Goal: Book appointment/travel/reservation

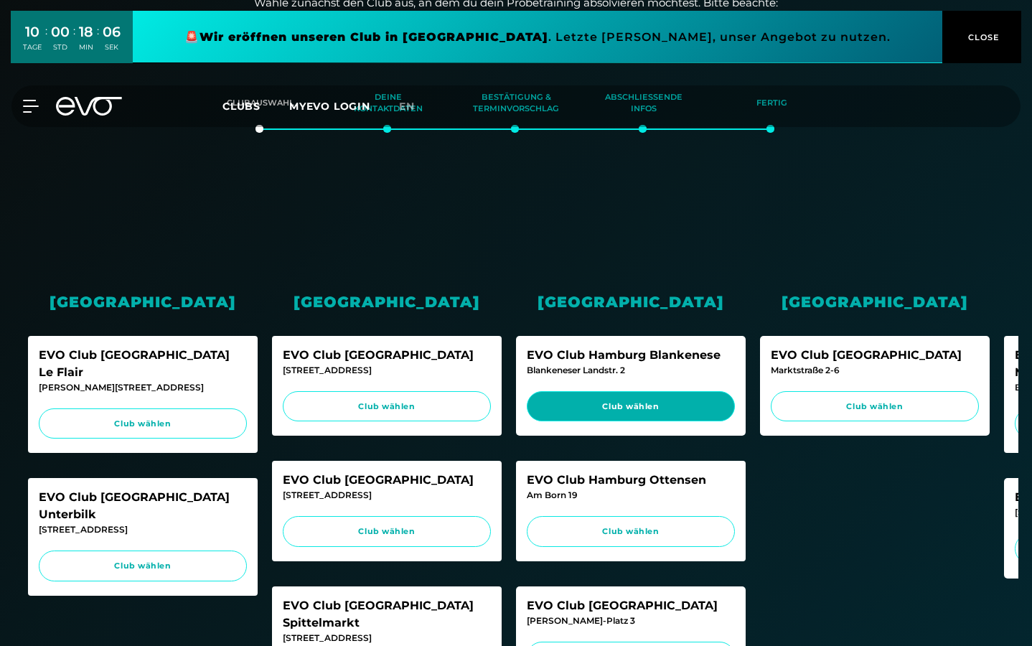
click at [621, 411] on span "Club wählen" at bounding box center [631, 406] width 208 height 31
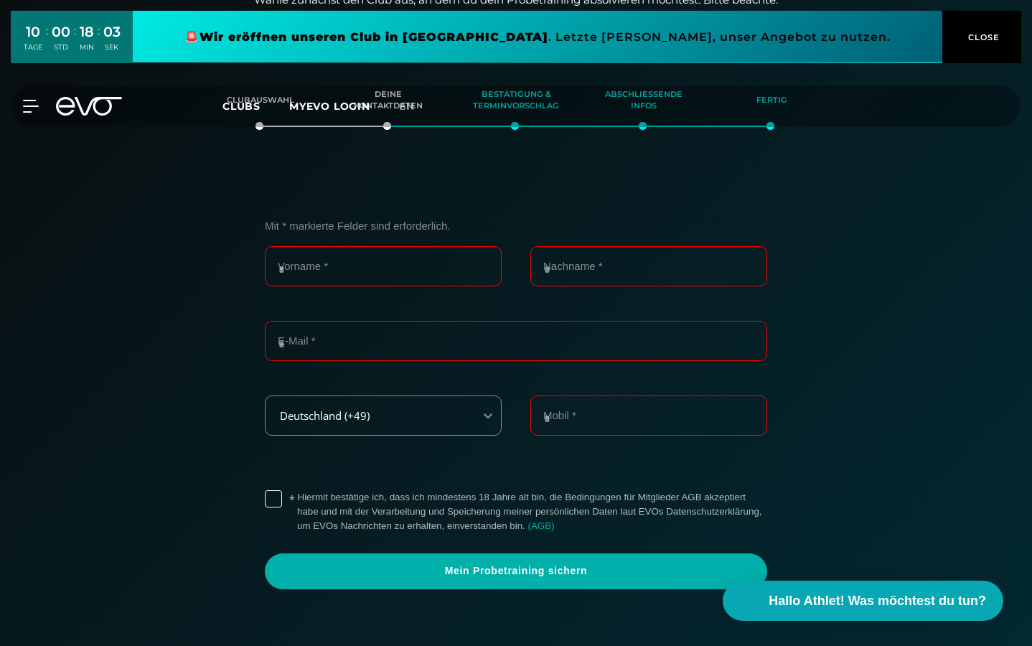
scroll to position [303, 0]
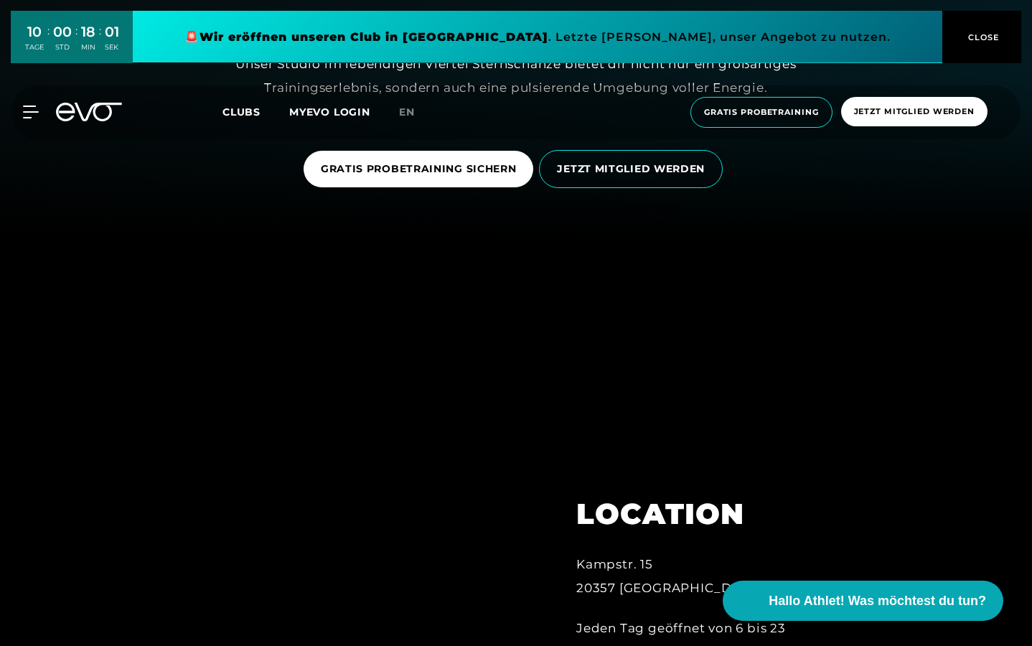
scroll to position [430, 0]
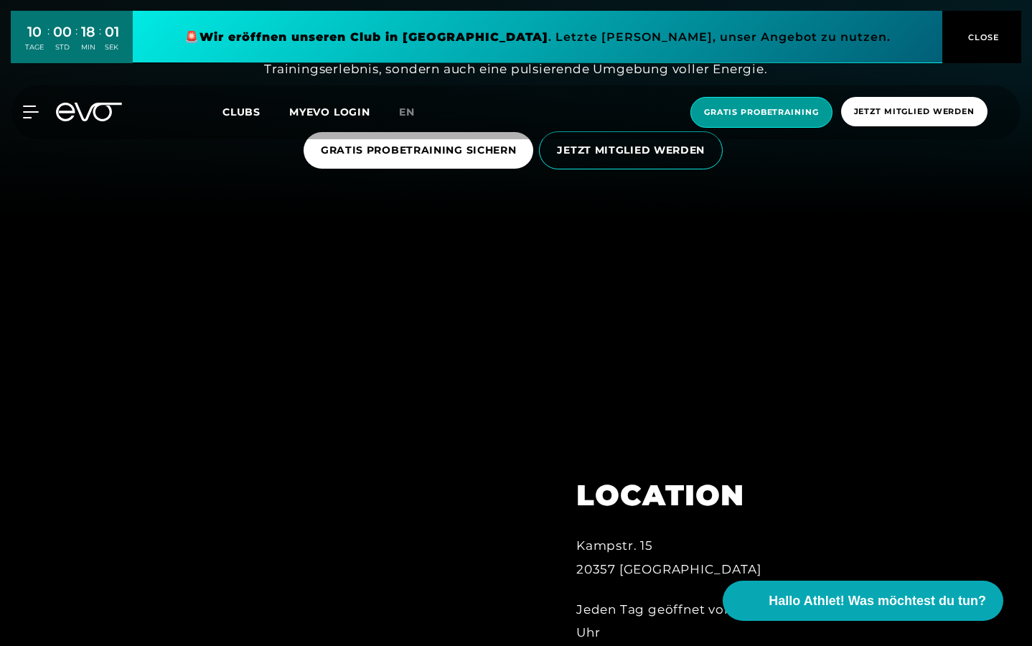
click at [757, 115] on span "Gratis Probetraining" at bounding box center [761, 112] width 115 height 12
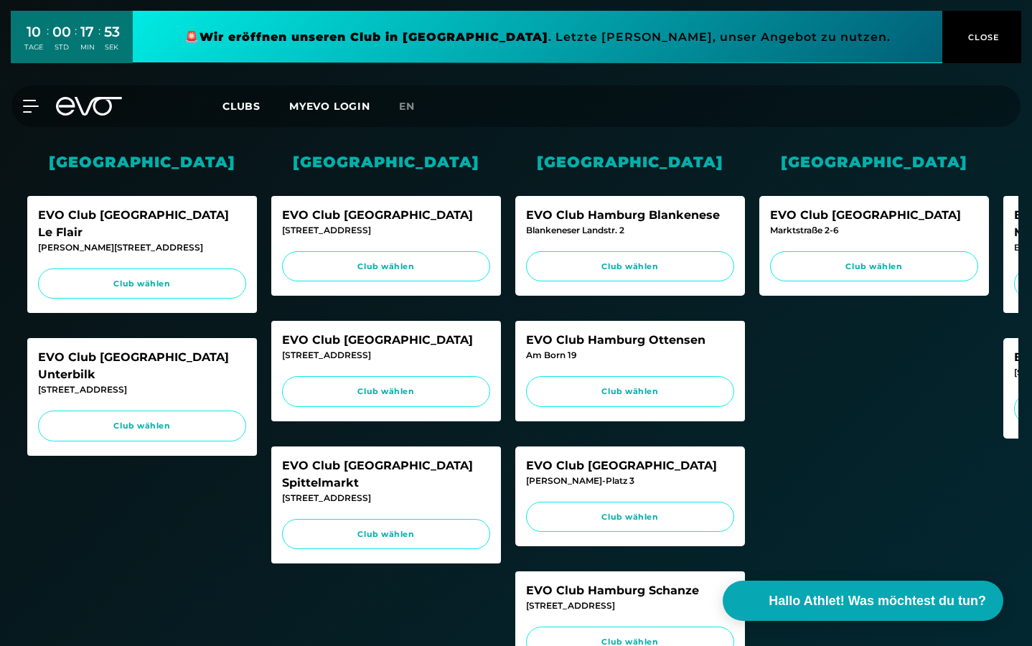
scroll to position [444, 0]
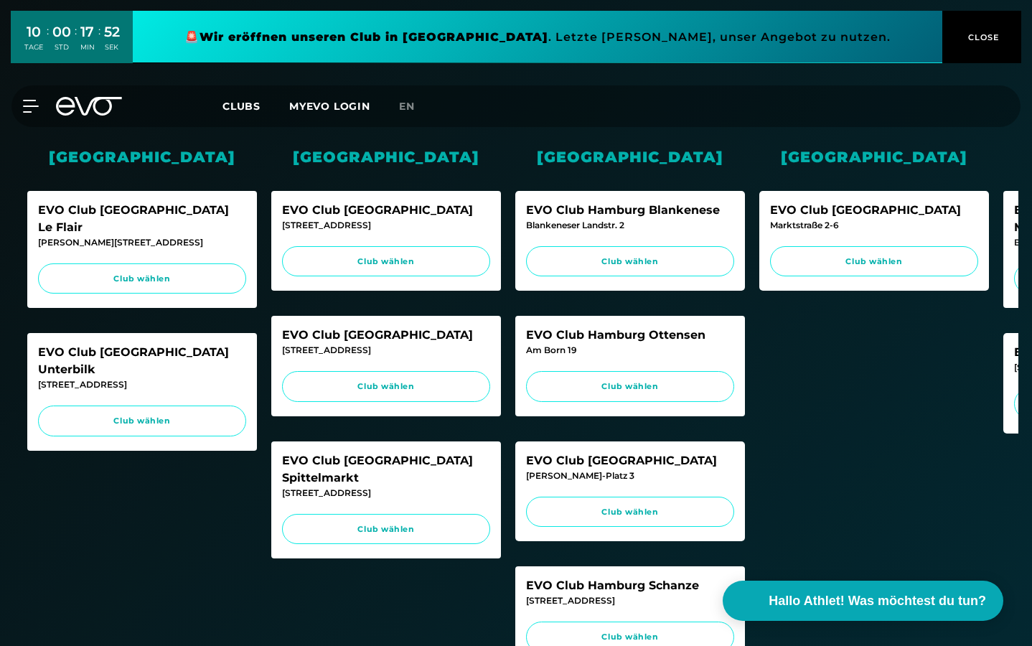
click at [595, 337] on div "EVO Club Hamburg Ottensen" at bounding box center [630, 334] width 208 height 17
click at [595, 377] on span "Club wählen" at bounding box center [630, 386] width 208 height 31
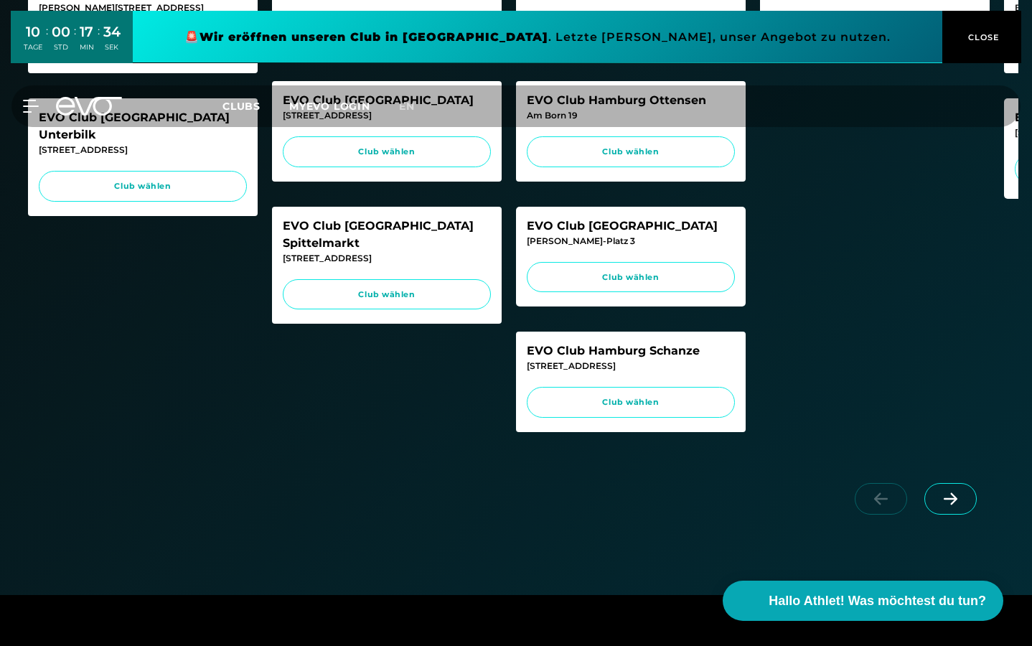
scroll to position [678, 0]
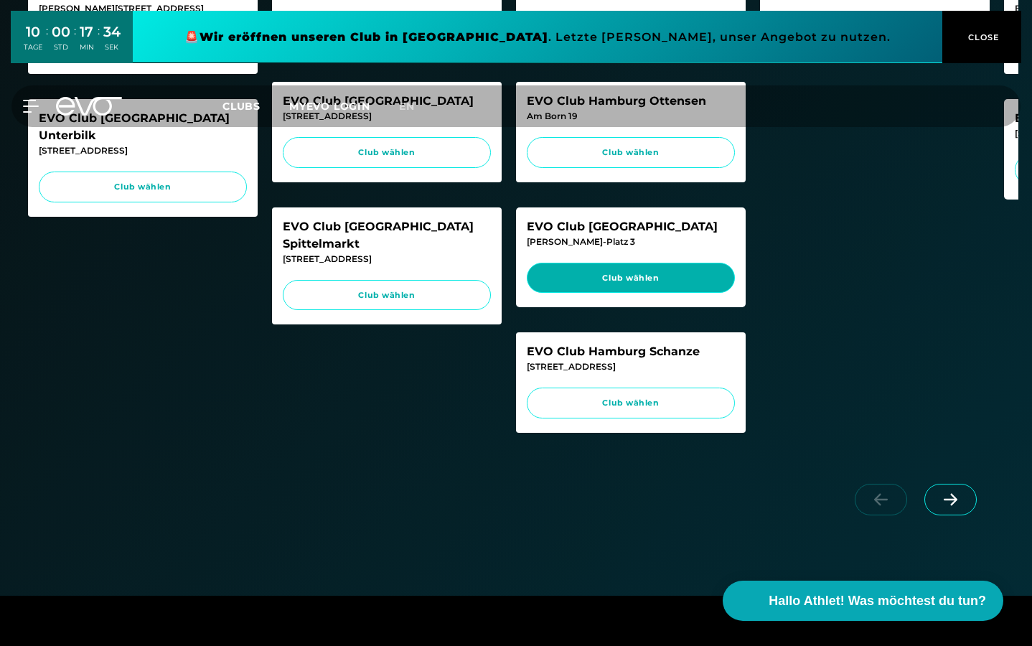
click at [600, 277] on span "Club wählen" at bounding box center [631, 278] width 208 height 31
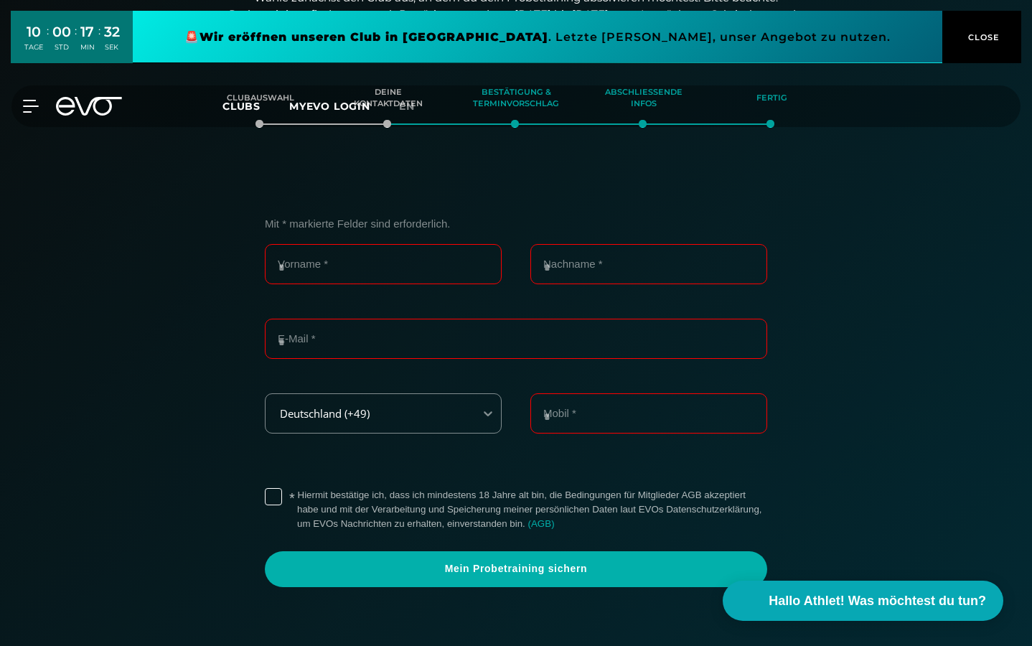
scroll to position [303, 0]
